Goal: Find specific page/section: Find specific page/section

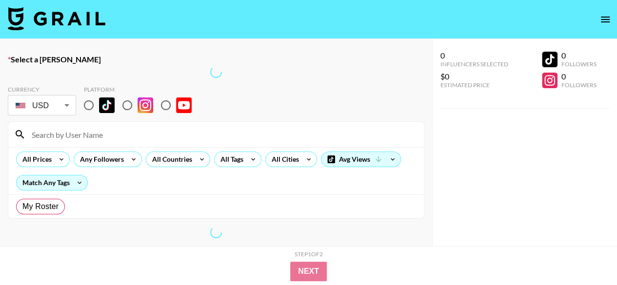
click at [149, 128] on input at bounding box center [222, 135] width 392 height 16
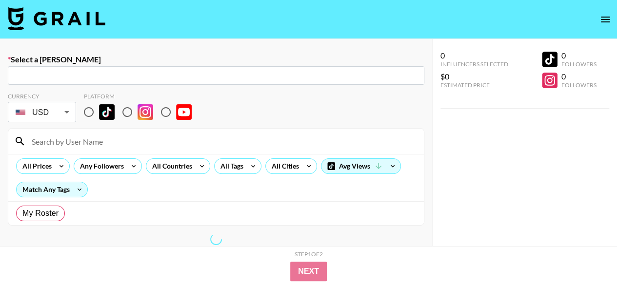
radio input "true"
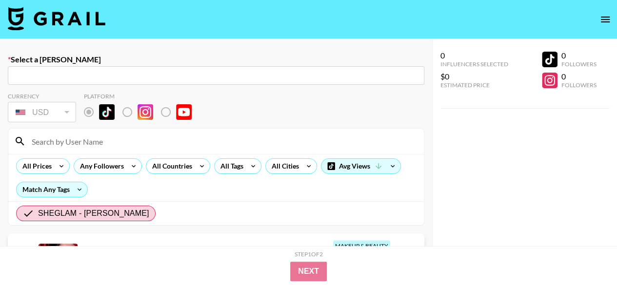
click at [136, 80] on input "text" at bounding box center [216, 75] width 405 height 11
click at [138, 70] on input "text" at bounding box center [216, 75] width 405 height 11
paste input "alecords"
type input "Add New Booker "alecords""
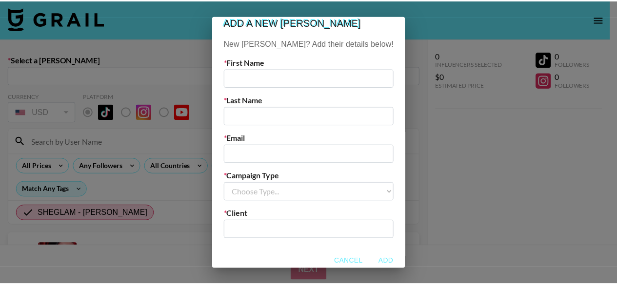
scroll to position [14, 0]
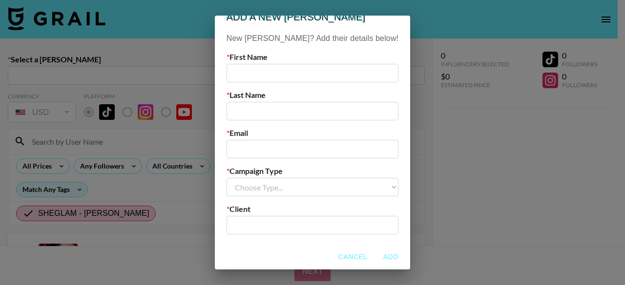
click at [338, 256] on button "Cancel" at bounding box center [352, 257] width 37 height 18
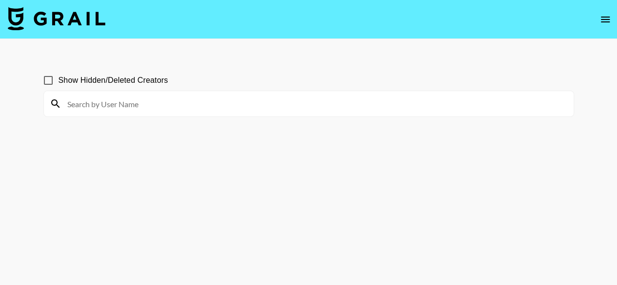
click at [220, 103] on input at bounding box center [314, 104] width 506 height 16
paste input "alecords"
click at [177, 100] on input "alecords" at bounding box center [314, 104] width 506 height 16
click at [222, 107] on input "alecords" at bounding box center [314, 104] width 506 height 16
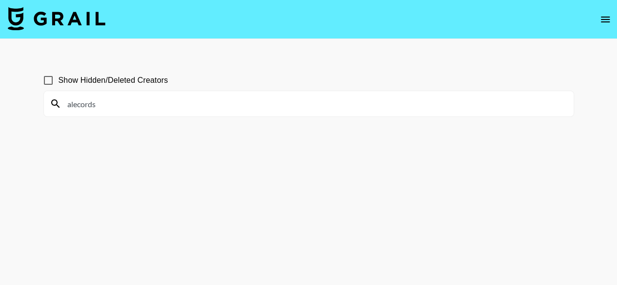
click at [222, 107] on input "alecords" at bounding box center [314, 104] width 506 height 16
paste input "sofiiaamato"
click at [178, 99] on input "sofiiaamatos" at bounding box center [314, 104] width 506 height 16
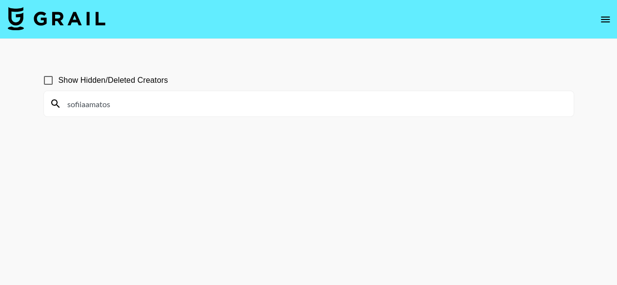
click at [178, 99] on input "sofiiaamatos" at bounding box center [314, 104] width 506 height 16
paste input "cortneydryden"
click at [183, 107] on input "cortneydryden" at bounding box center [314, 104] width 506 height 16
click at [188, 106] on input "cortneydryden" at bounding box center [314, 104] width 506 height 16
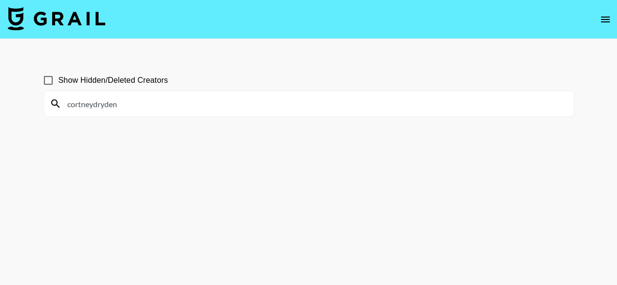
click at [188, 106] on input "cortneydryden" at bounding box center [314, 104] width 506 height 16
paste input "dianaboscan_"
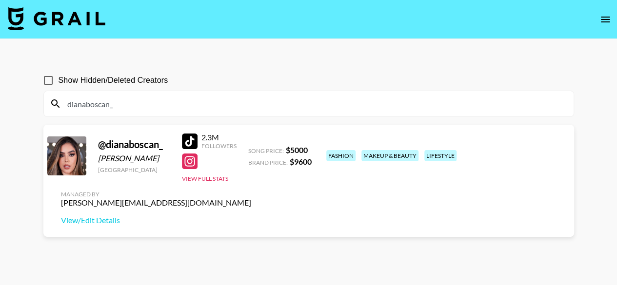
click at [228, 108] on input "dianaboscan_" at bounding box center [314, 104] width 506 height 16
click at [228, 107] on input "dianaboscan_" at bounding box center [314, 104] width 506 height 16
paste input "beautybookco"
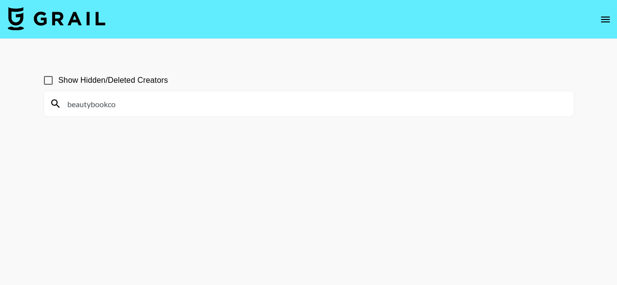
click at [145, 99] on input "beautybookco" at bounding box center [314, 104] width 506 height 16
paste input "rocioccamach"
click at [166, 99] on input "rocioccamacho" at bounding box center [314, 104] width 506 height 16
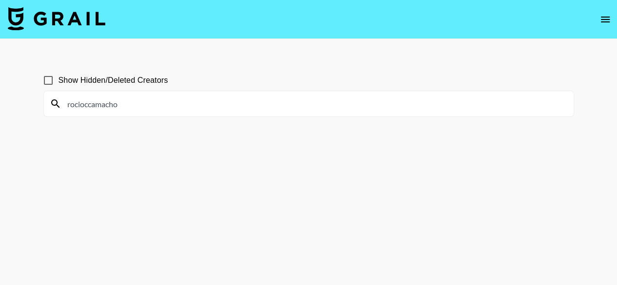
click at [166, 99] on input "rocioccamacho" at bounding box center [314, 104] width 506 height 16
paste input "jessifranquet"
click at [222, 104] on input "jessifranquet" at bounding box center [314, 104] width 506 height 16
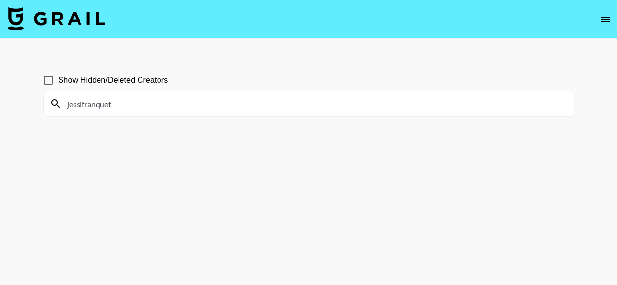
click at [221, 104] on input "jessifranquet" at bounding box center [314, 104] width 506 height 16
click at [196, 104] on input "jessifranquet" at bounding box center [314, 104] width 506 height 16
paste input "sylvia_ruuiz"
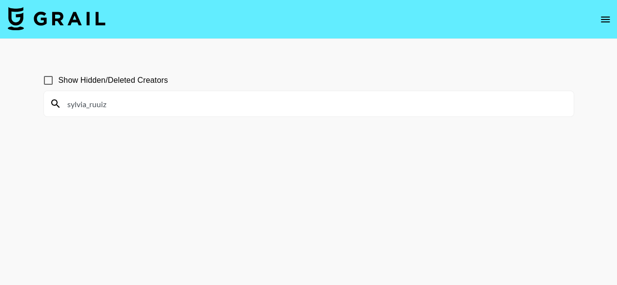
click at [226, 100] on input "sylvia_ruuiz" at bounding box center [314, 104] width 506 height 16
paste input "maddiemperry"
click at [213, 109] on input "maddiemperry" at bounding box center [314, 104] width 506 height 16
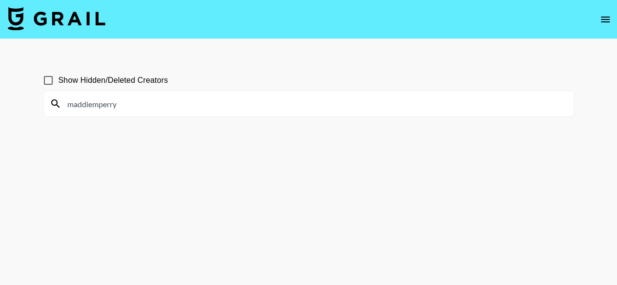
click at [184, 108] on input "maddiemperry" at bounding box center [314, 104] width 506 height 16
click at [127, 104] on input "jenessacluff" at bounding box center [314, 104] width 506 height 16
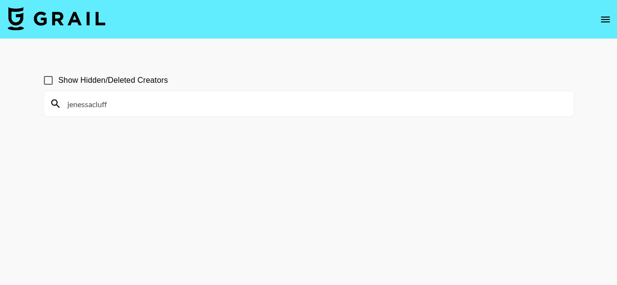
click at [127, 104] on input "jenessacluff" at bounding box center [314, 104] width 506 height 16
click at [191, 110] on input "jenessacluff" at bounding box center [314, 104] width 506 height 16
type input "j"
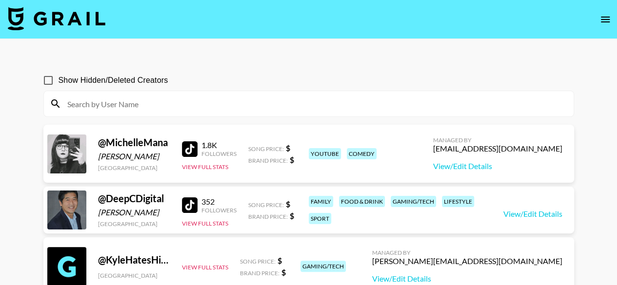
paste input "piribelly"
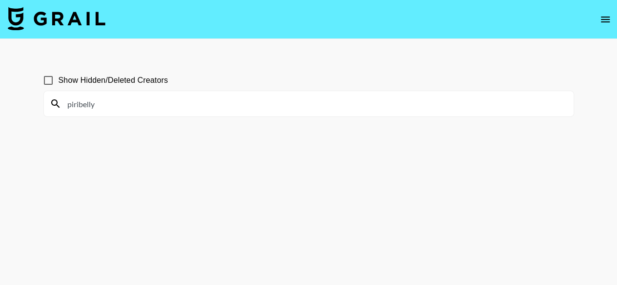
click at [144, 102] on input "piribelly" at bounding box center [314, 104] width 506 height 16
paste input "laurabaule0"
click at [191, 106] on input "laurabaule" at bounding box center [314, 104] width 506 height 16
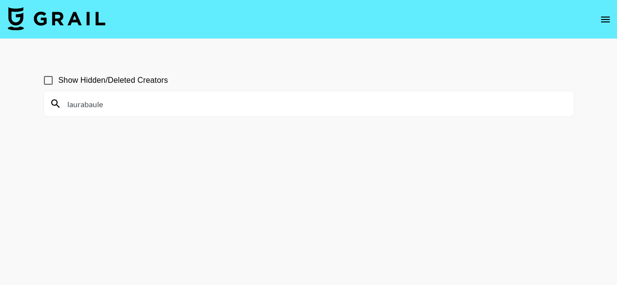
click at [191, 106] on input "laurabaule" at bounding box center [314, 104] width 506 height 16
click at [200, 101] on input "sienna" at bounding box center [314, 104] width 506 height 16
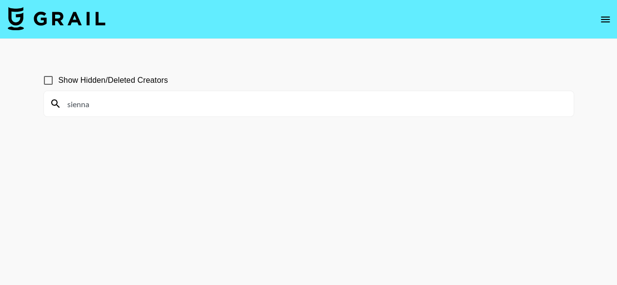
click at [200, 101] on input "sienna" at bounding box center [314, 104] width 506 height 16
paste input "rainextra"
click at [204, 101] on input "siennarainextra" at bounding box center [314, 104] width 506 height 16
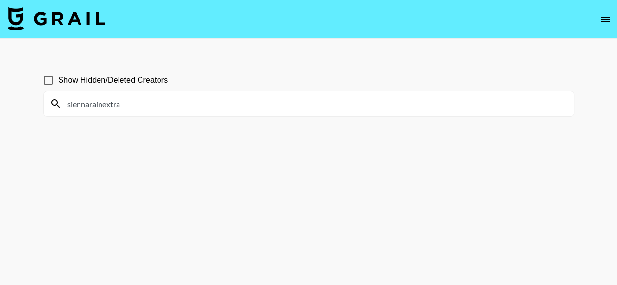
paste input "[PERSON_NAME]"
click at [83, 102] on input "[PERSON_NAME]" at bounding box center [314, 104] width 506 height 16
click at [190, 113] on div "JessGirod" at bounding box center [309, 103] width 530 height 25
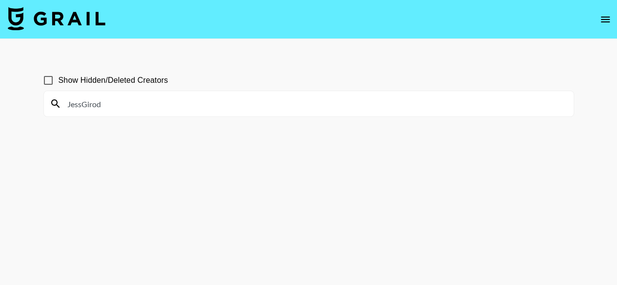
click at [187, 105] on input "JessGirod" at bounding box center [314, 104] width 506 height 16
paste input "jessicagirod"
drag, startPoint x: 122, startPoint y: 101, endPoint x: 98, endPoint y: 115, distance: 28.5
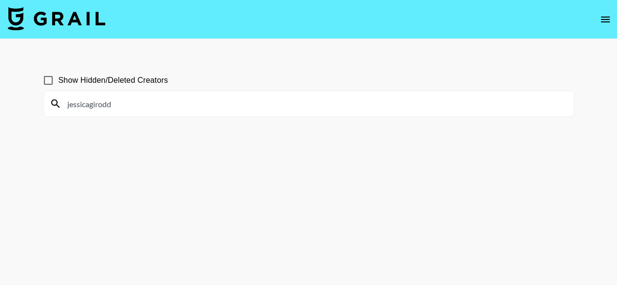
click at [98, 115] on div "jessicagirodd" at bounding box center [309, 103] width 530 height 25
click at [190, 98] on input "jessicagir" at bounding box center [314, 104] width 506 height 16
paste input "kardashpeen"
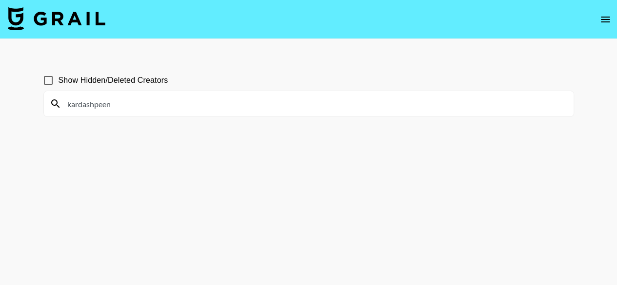
click at [228, 110] on input "kardashpeen" at bounding box center [314, 104] width 506 height 16
click at [227, 110] on input "kardashpeen" at bounding box center [314, 104] width 506 height 16
paste input "[URL][DOMAIN_NAME]"
drag, startPoint x: 158, startPoint y: 105, endPoint x: 0, endPoint y: 117, distance: 158.6
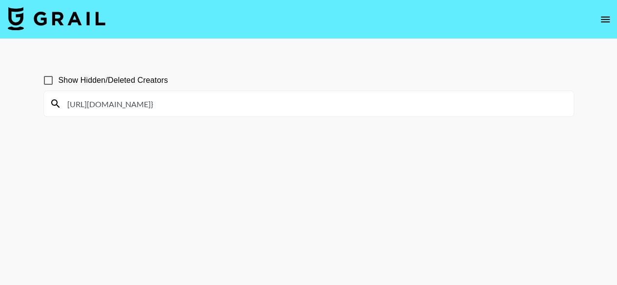
click at [0, 117] on main "Show Hidden/Deleted Creators [URL][DOMAIN_NAME]}" at bounding box center [308, 166] width 617 height 254
click at [156, 106] on input "sydonce}" at bounding box center [314, 104] width 506 height 16
click at [195, 106] on input "sydonce" at bounding box center [314, 104] width 506 height 16
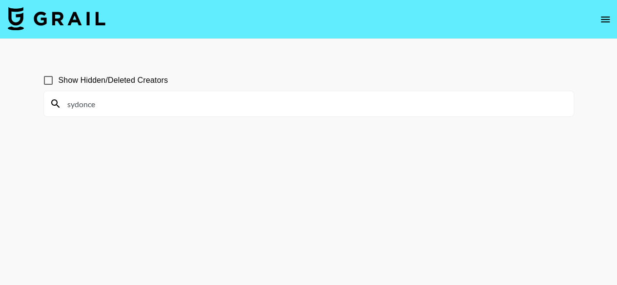
paste input "arismakeupaccount"
click at [194, 106] on input "arismakeupaccount" at bounding box center [314, 104] width 506 height 16
paste input "julianapasqua"
click at [91, 106] on input "julianapasqua" at bounding box center [314, 104] width 506 height 16
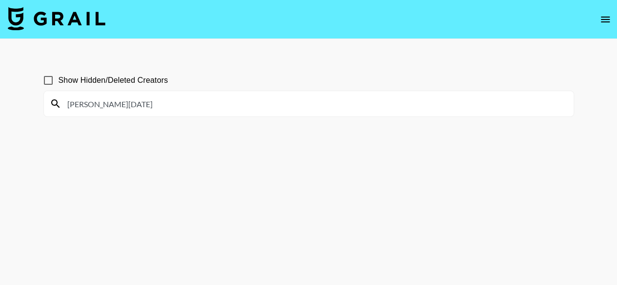
type input "[PERSON_NAME][DATE]"
